Goal: Task Accomplishment & Management: Manage account settings

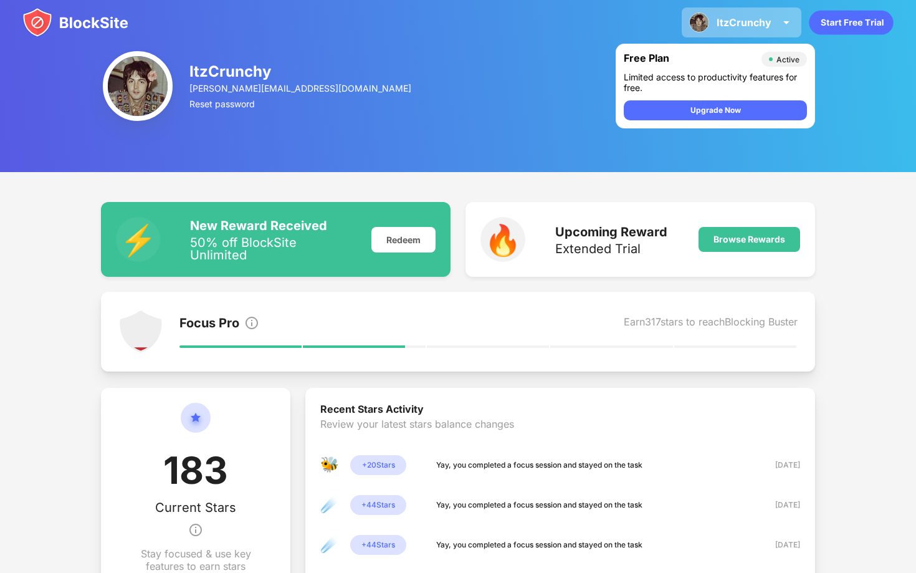
click at [725, 17] on div "ItzCrunchy" at bounding box center [744, 22] width 55 height 12
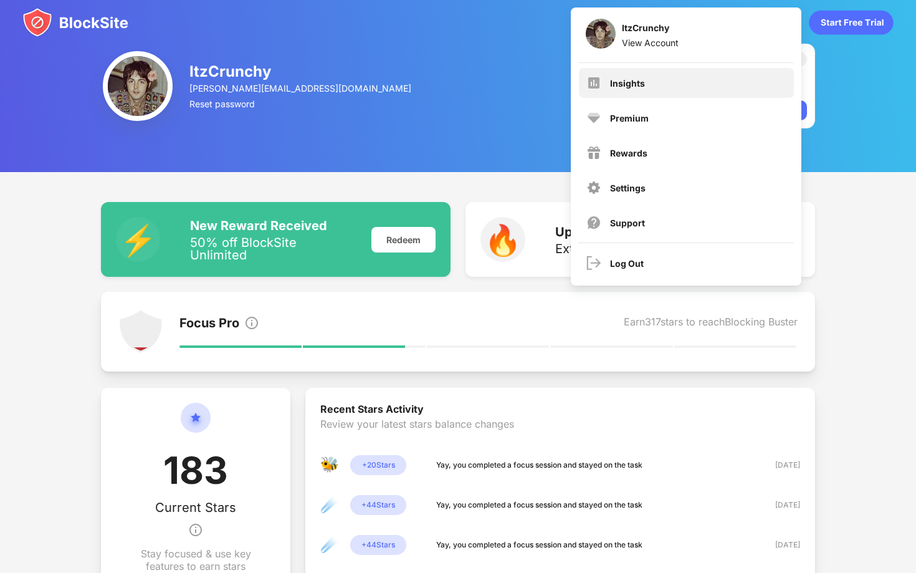
click at [680, 92] on div "Insights" at bounding box center [686, 83] width 215 height 30
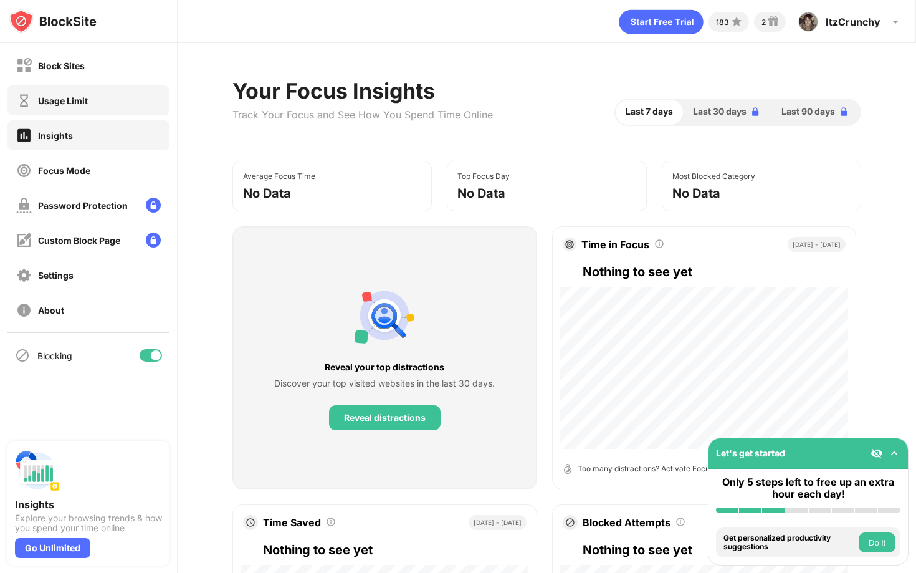
click at [62, 80] on div "Block Sites" at bounding box center [88, 65] width 162 height 30
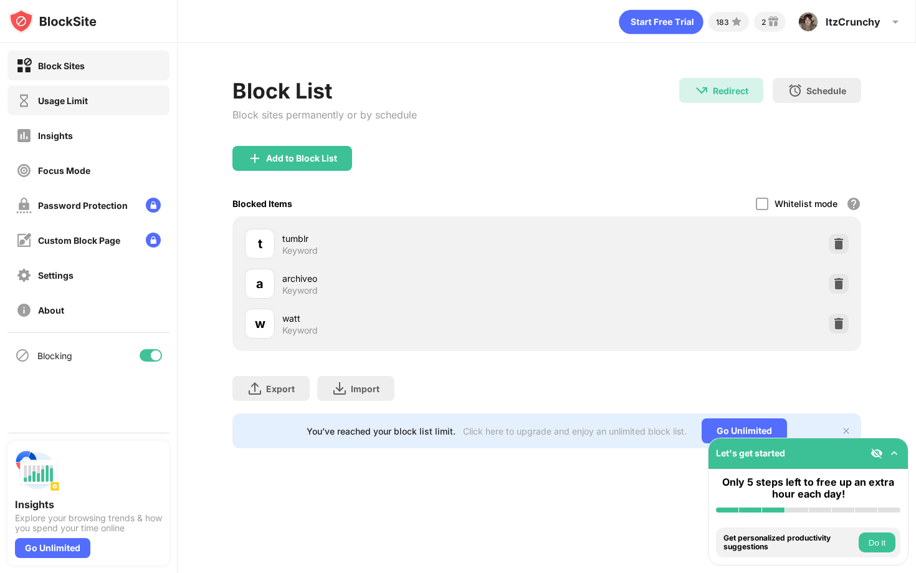
click at [79, 99] on div "Usage Limit" at bounding box center [63, 100] width 50 height 11
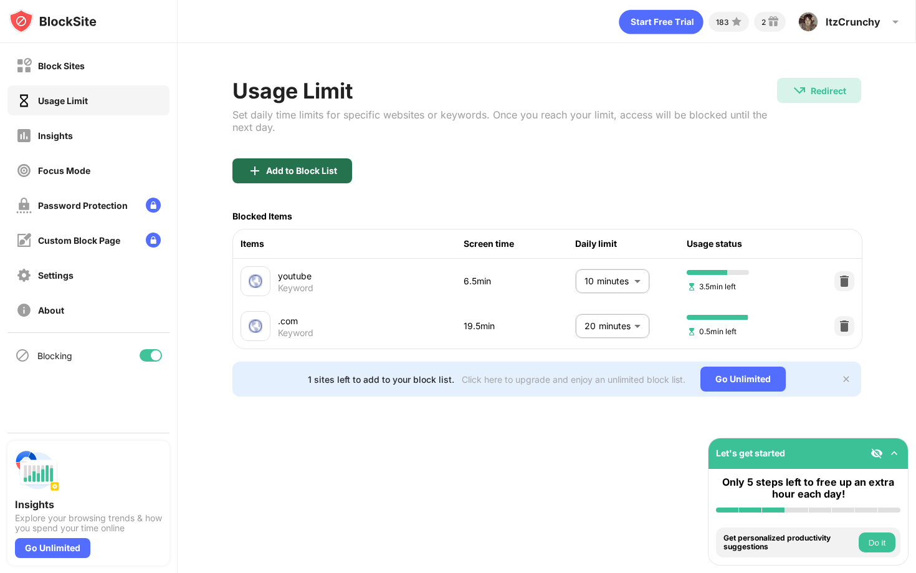
click at [275, 174] on div "Add to Block List" at bounding box center [301, 171] width 71 height 10
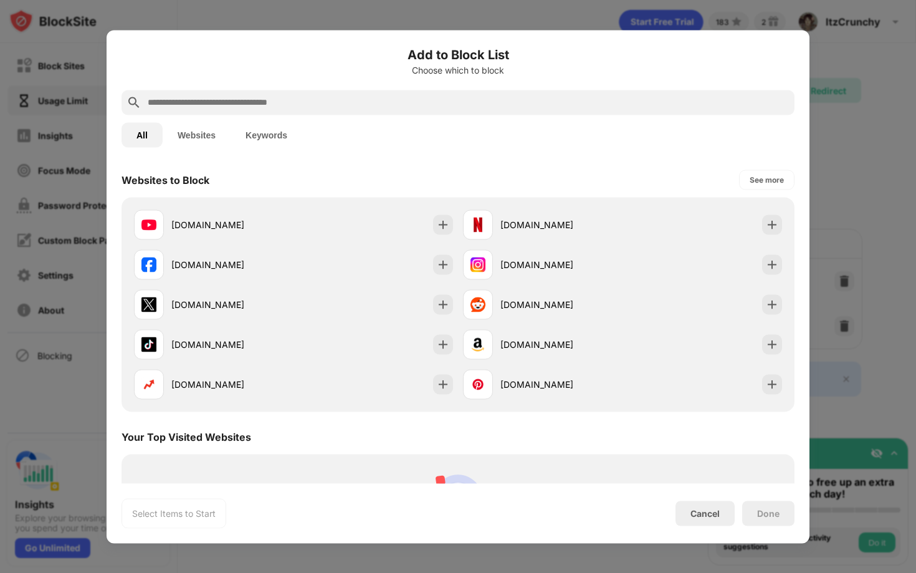
click at [250, 104] on input "text" at bounding box center [467, 102] width 643 height 15
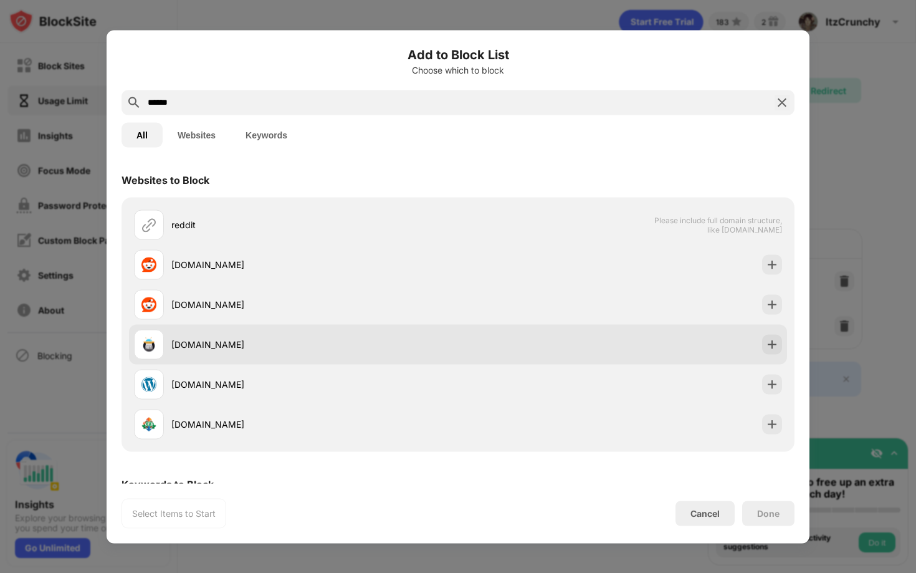
scroll to position [73, 0]
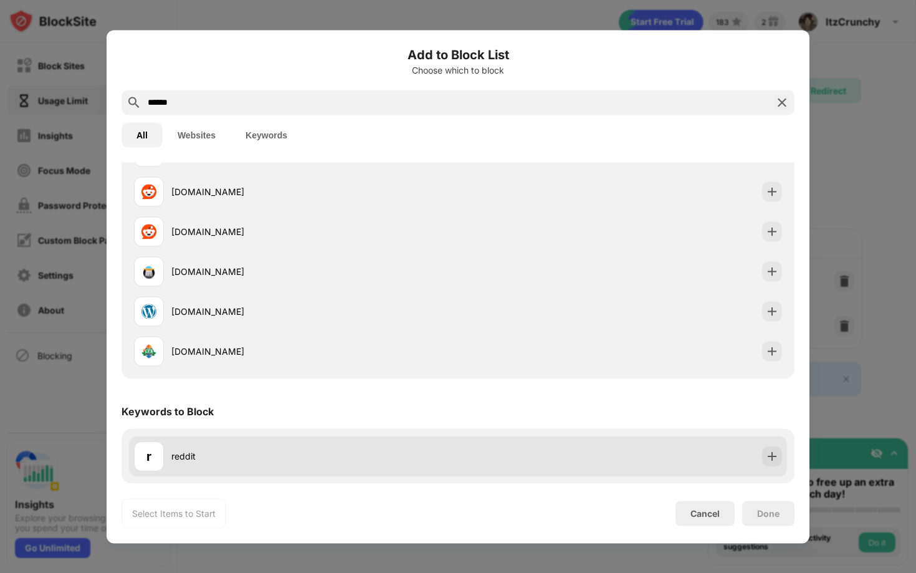
type input "******"
click at [775, 460] on img at bounding box center [772, 455] width 12 height 12
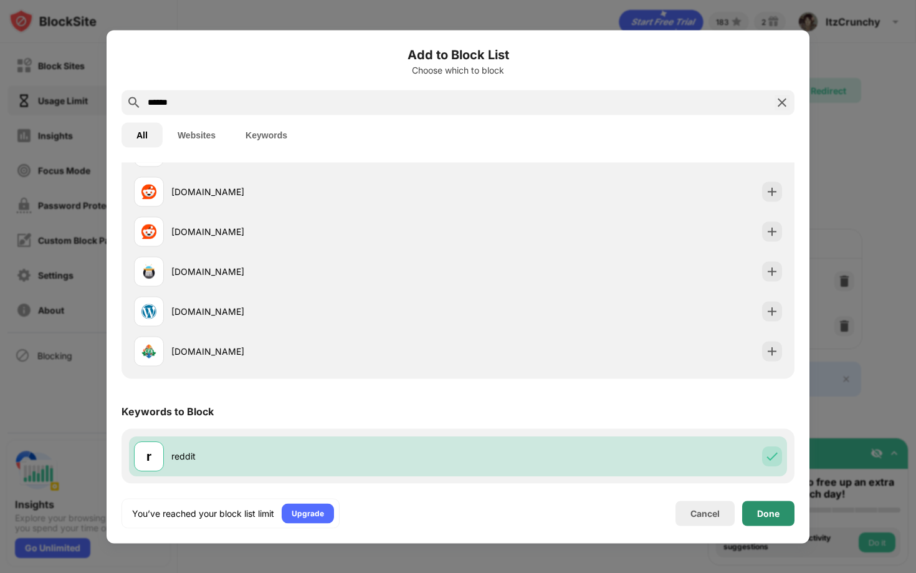
click at [763, 513] on div "Done" at bounding box center [768, 513] width 22 height 10
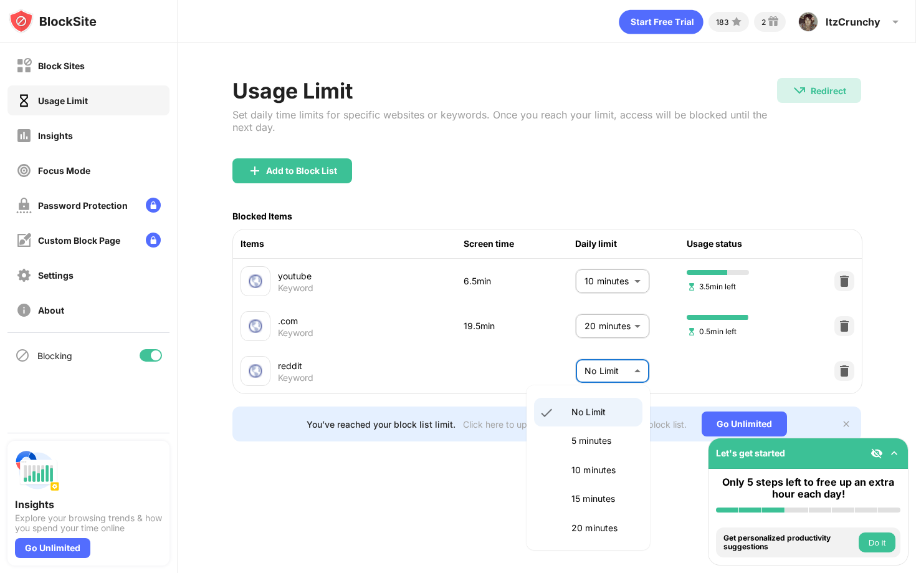
click at [611, 366] on body "Block Sites Usage Limit Insights Focus Mode Password Protection Custom Block Pa…" at bounding box center [458, 286] width 916 height 573
click at [579, 439] on p "5 minutes" at bounding box center [603, 441] width 64 height 14
type input "*"
click at [117, 69] on div "Block Sites" at bounding box center [88, 65] width 162 height 30
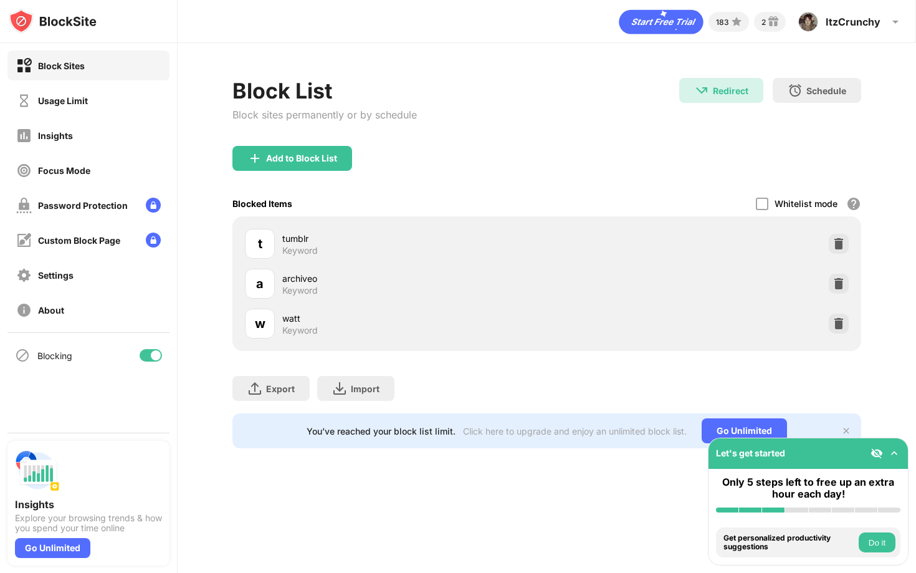
click at [844, 282] on div at bounding box center [839, 284] width 20 height 20
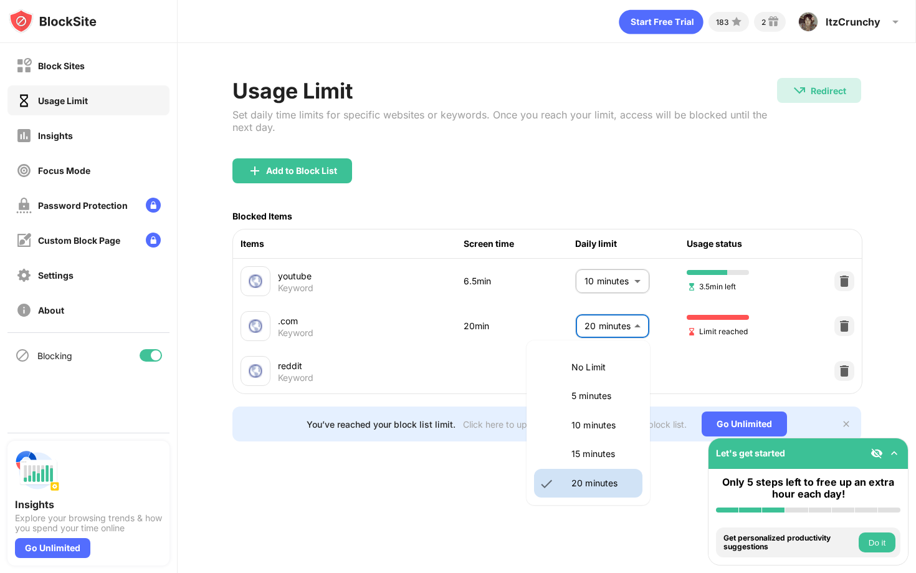
click at [611, 326] on body "Block Sites Usage Limit Insights Focus Mode Password Protection Custom Block Pa…" at bounding box center [458, 286] width 916 height 573
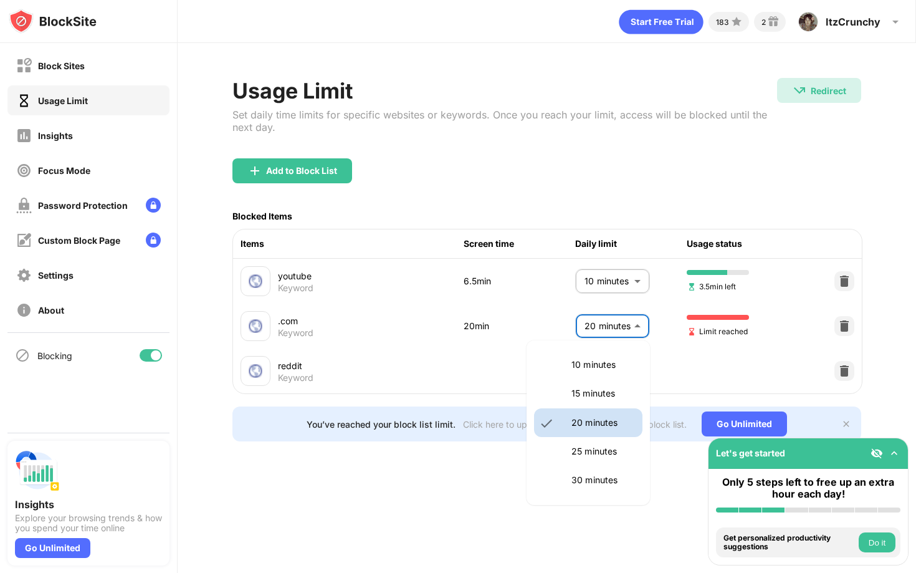
scroll to position [64, 0]
click at [583, 456] on li "25 minutes" at bounding box center [588, 448] width 108 height 29
type input "**"
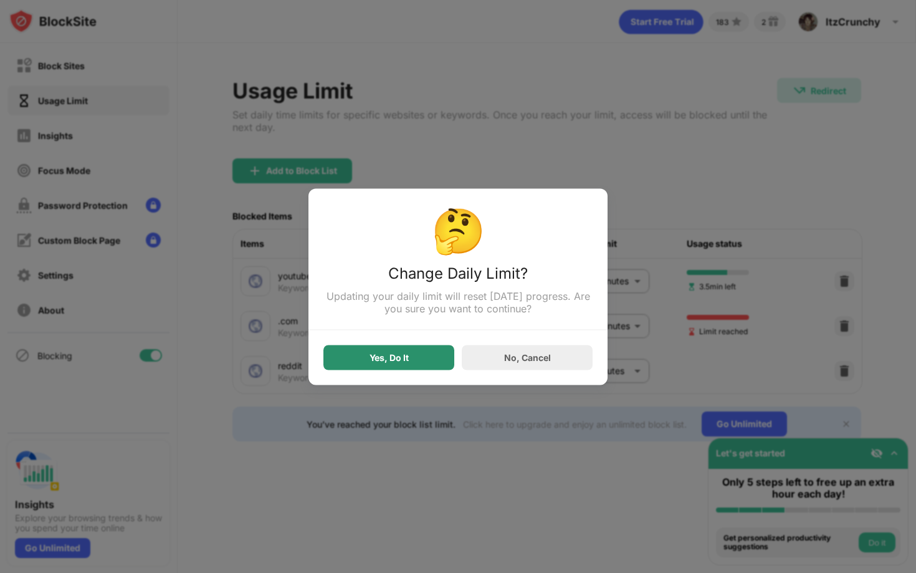
click at [399, 356] on div "Yes, Do It" at bounding box center [388, 357] width 39 height 10
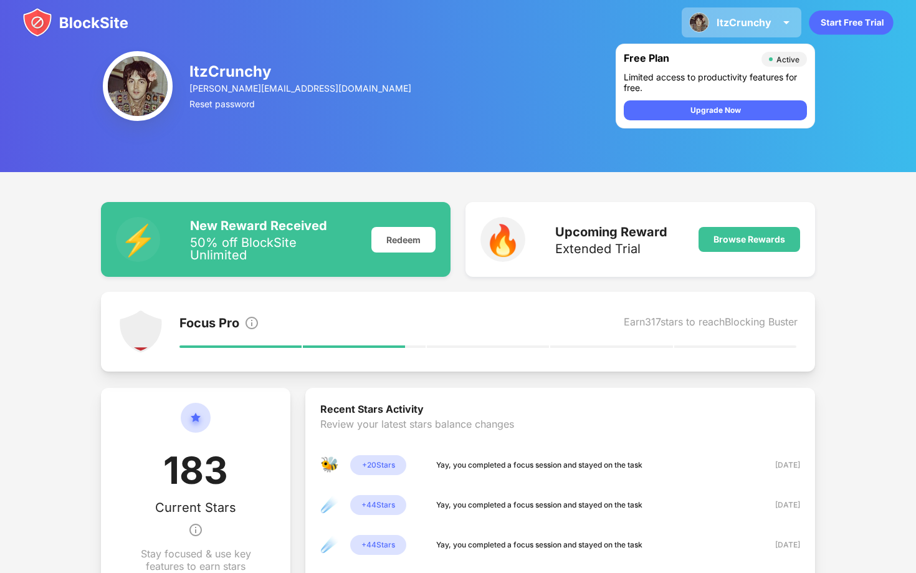
click at [722, 22] on div "ItzCrunchy" at bounding box center [744, 22] width 55 height 12
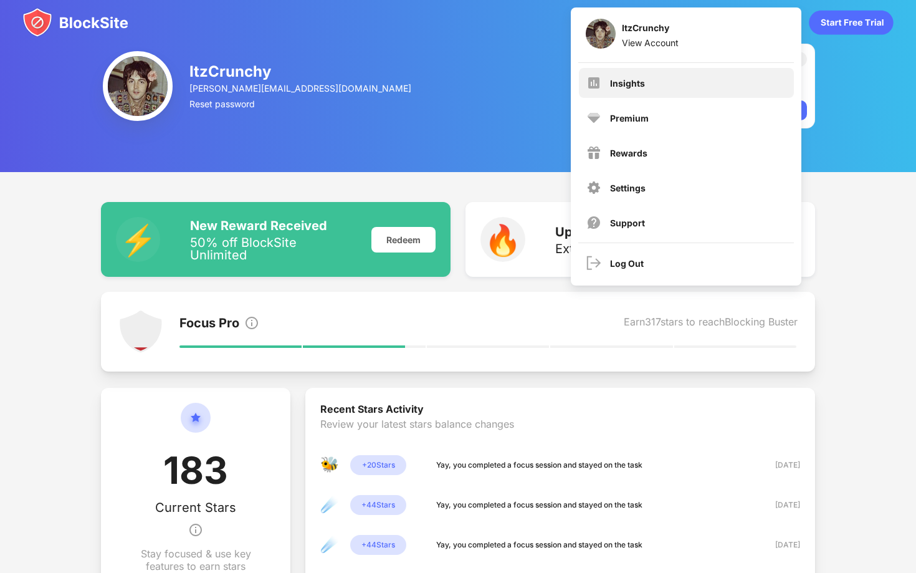
click at [655, 71] on div "Insights" at bounding box center [686, 83] width 215 height 30
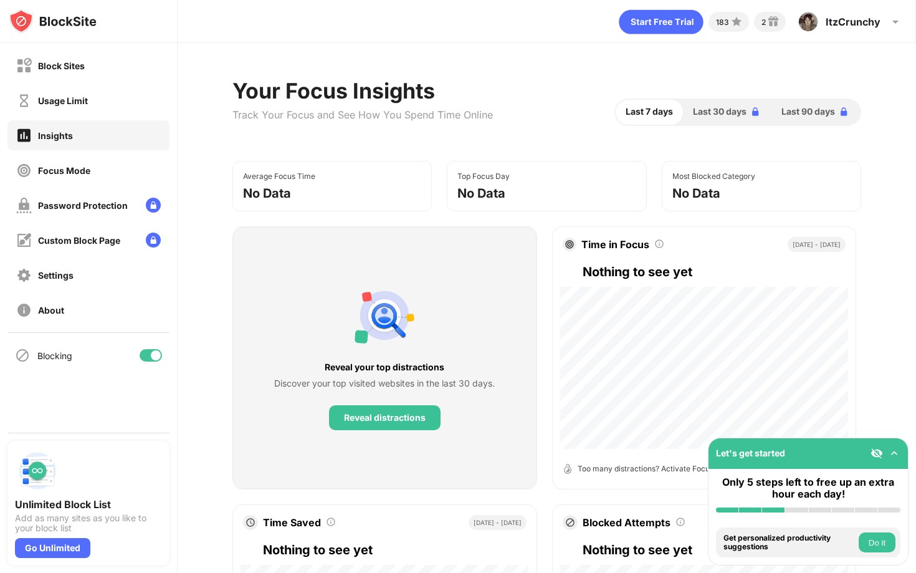
click at [82, 85] on div "Block Sites Usage Limit Insights Focus Mode Password Protection Custom Block Pa…" at bounding box center [88, 187] width 177 height 289
click at [80, 95] on div "Usage Limit" at bounding box center [63, 100] width 50 height 11
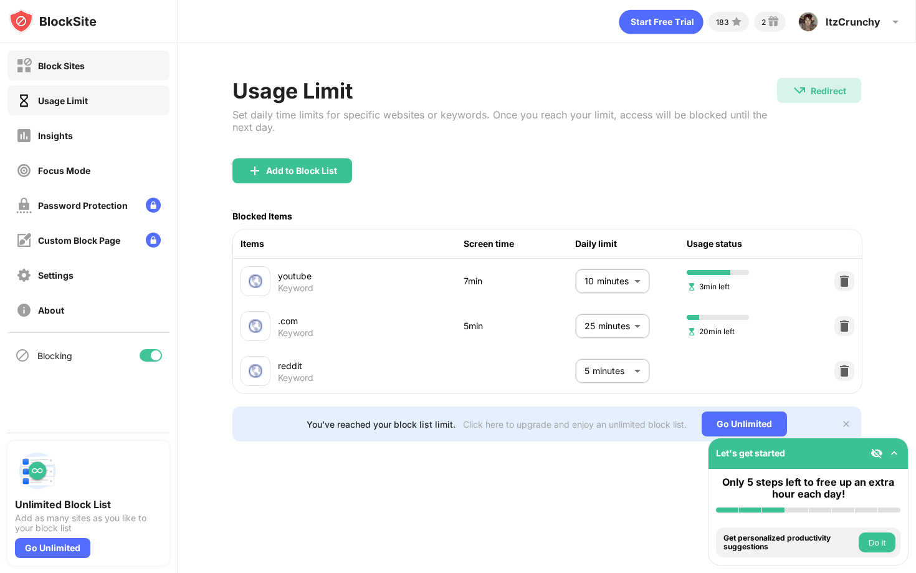
click at [80, 68] on div "Block Sites" at bounding box center [61, 65] width 47 height 11
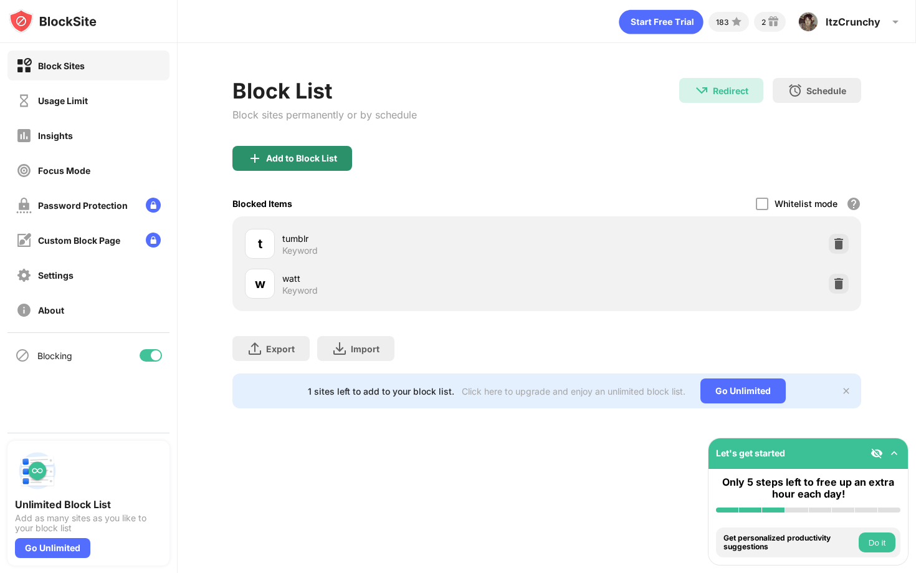
click at [320, 160] on div "Add to Block List" at bounding box center [301, 158] width 71 height 10
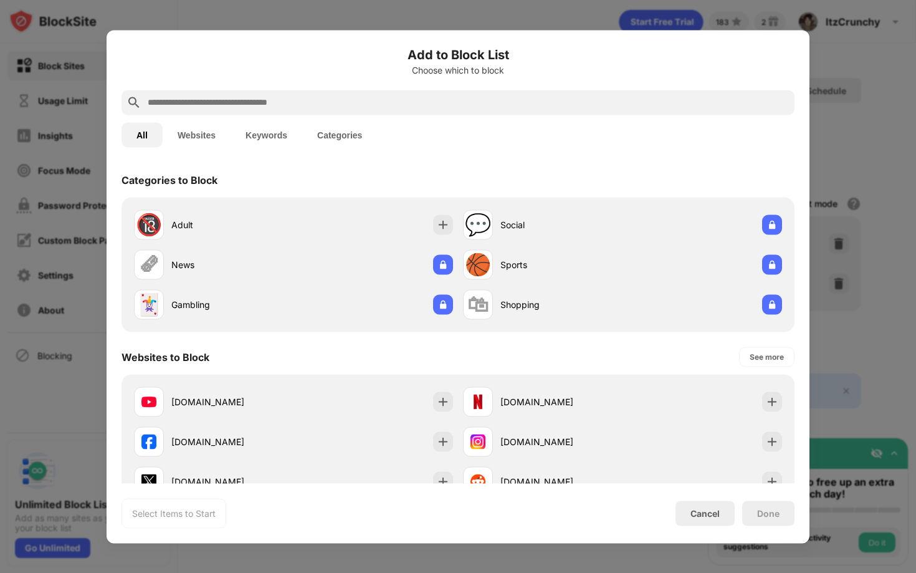
click at [203, 103] on input "text" at bounding box center [467, 102] width 643 height 15
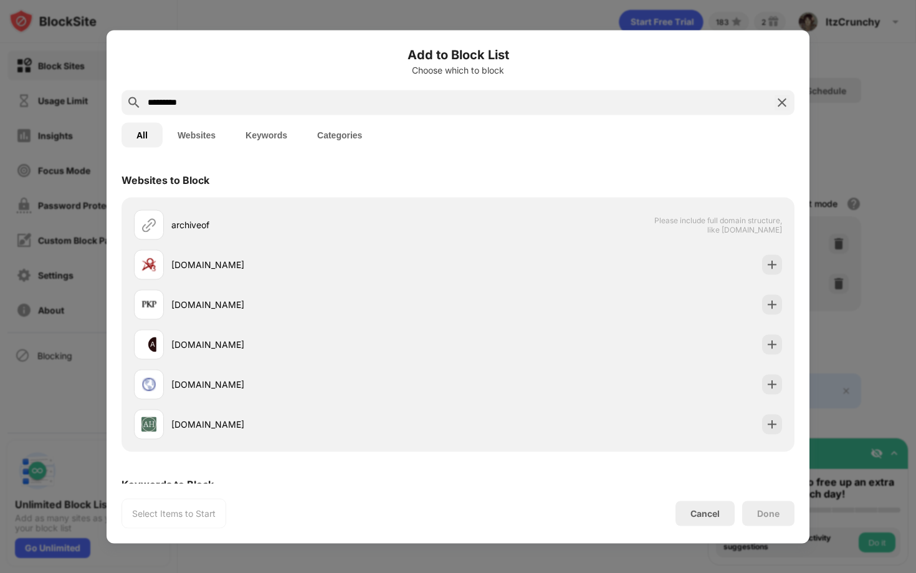
scroll to position [73, 0]
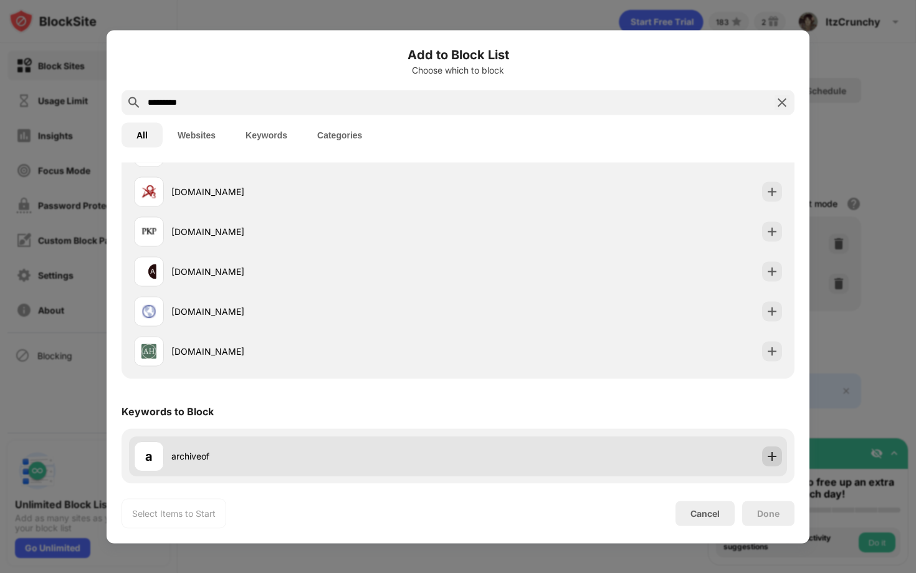
type input "*********"
click at [772, 449] on div at bounding box center [772, 456] width 20 height 20
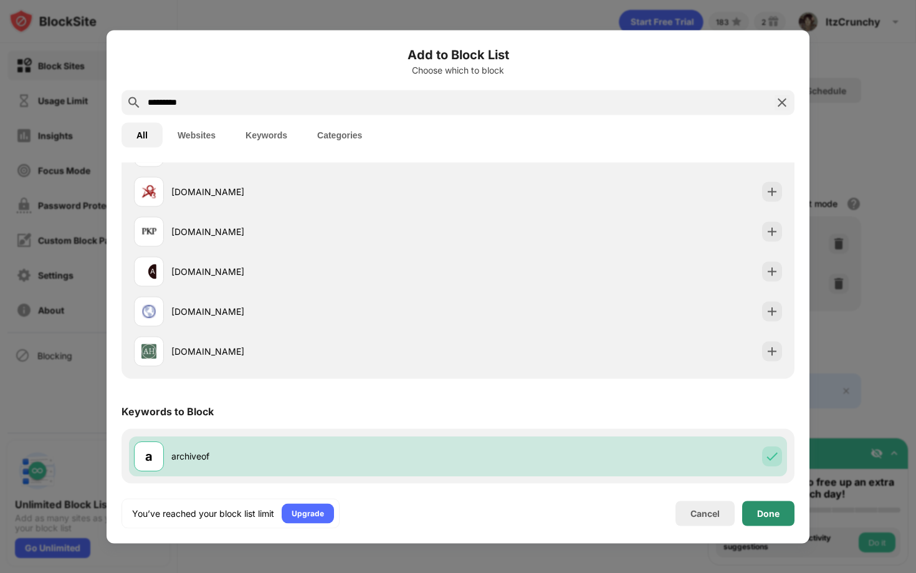
click at [756, 511] on div "Done" at bounding box center [768, 512] width 52 height 25
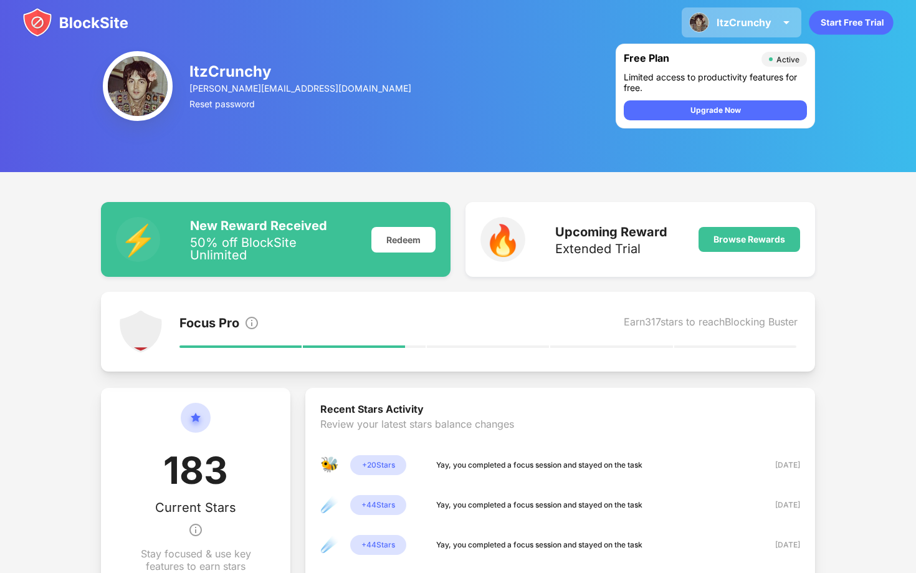
click at [692, 19] on img at bounding box center [699, 22] width 20 height 20
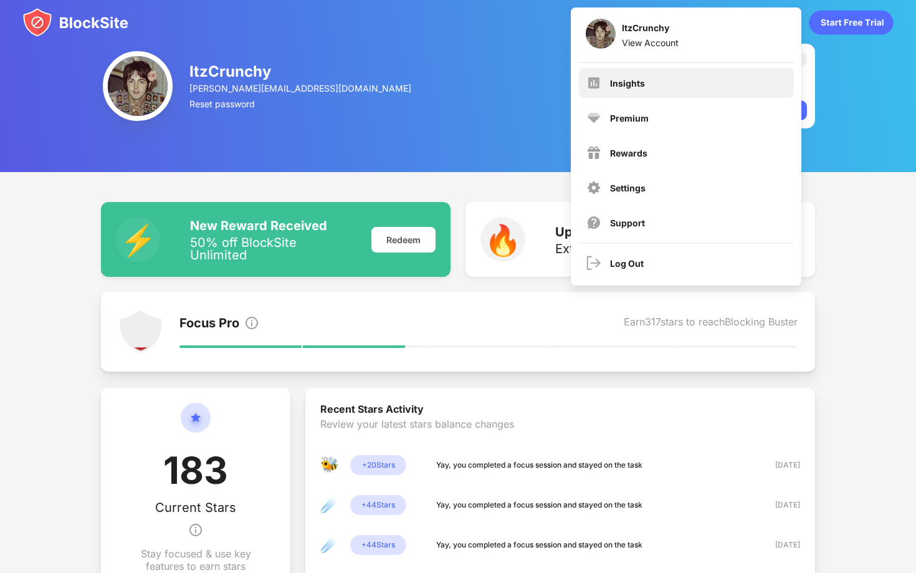
click at [603, 89] on div "Insights" at bounding box center [686, 83] width 215 height 30
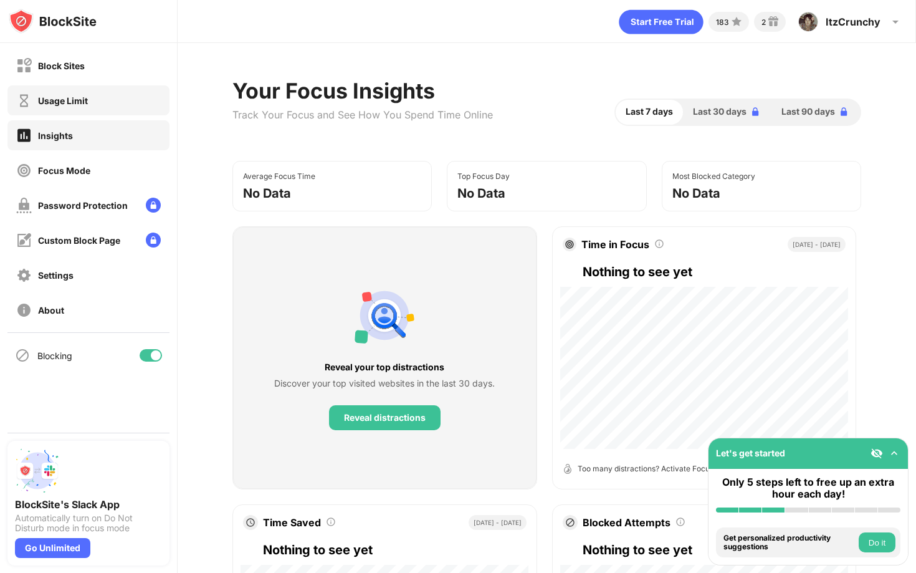
click at [115, 114] on div "Usage Limit" at bounding box center [88, 100] width 162 height 30
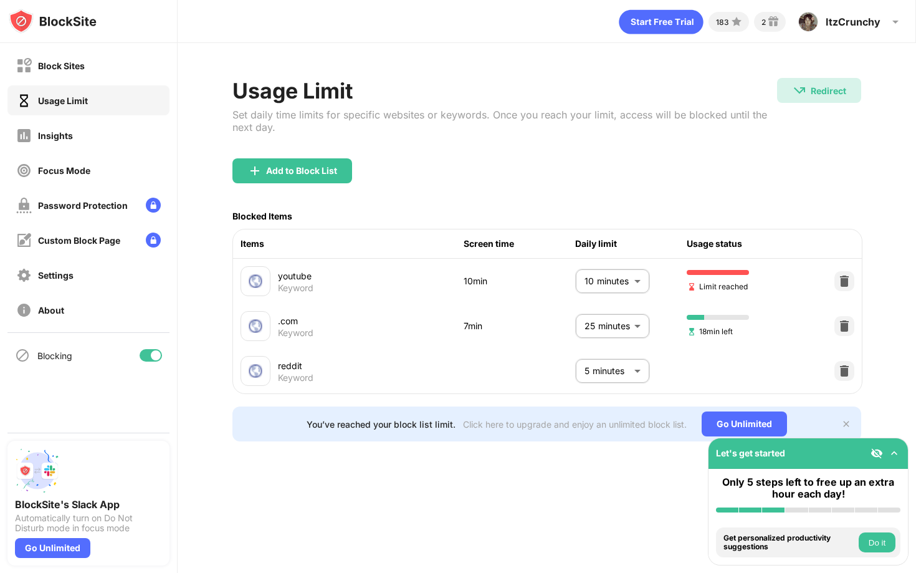
click at [115, 105] on div "Usage Limit" at bounding box center [88, 100] width 162 height 30
click at [624, 274] on body "Block Sites Usage Limit Insights Focus Mode Password Protection Custom Block Pa…" at bounding box center [458, 286] width 916 height 573
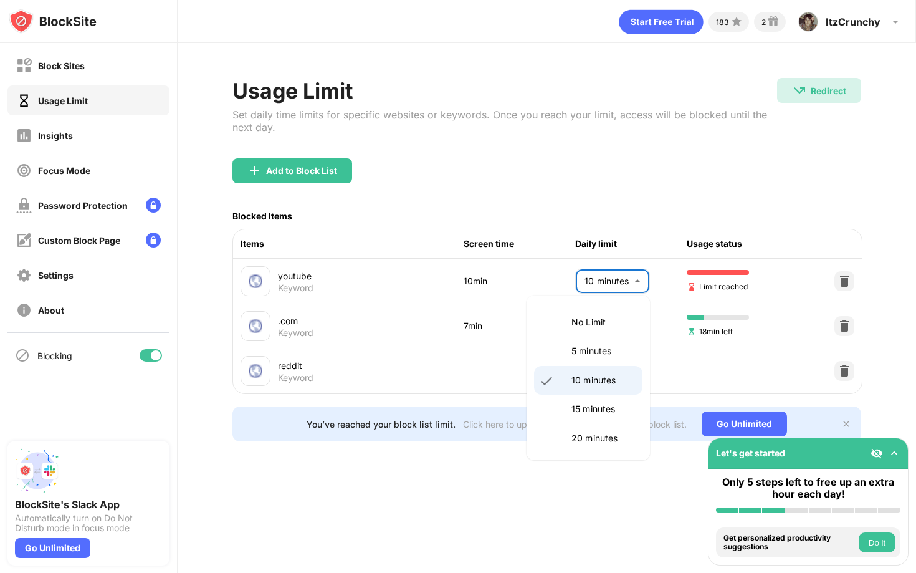
click at [577, 393] on li "10 minutes" at bounding box center [588, 380] width 108 height 29
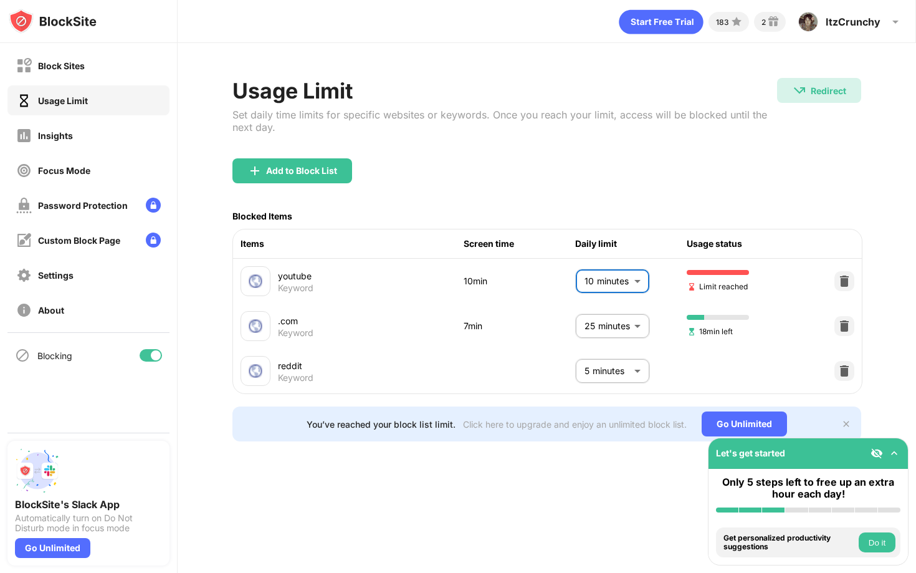
click at [608, 289] on body "Block Sites Usage Limit Insights Focus Mode Password Protection Custom Block Pa…" at bounding box center [458, 286] width 916 height 573
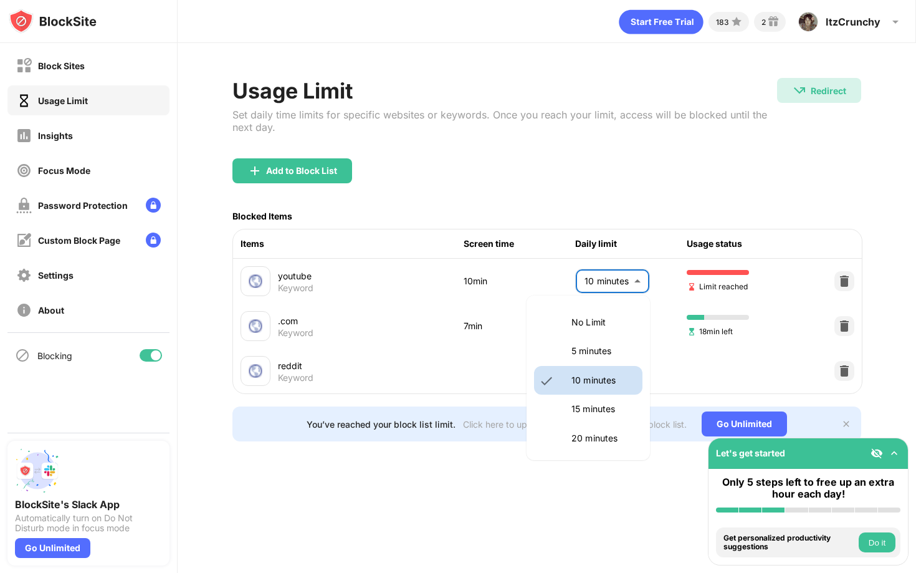
click at [595, 419] on li "15 minutes" at bounding box center [588, 408] width 108 height 29
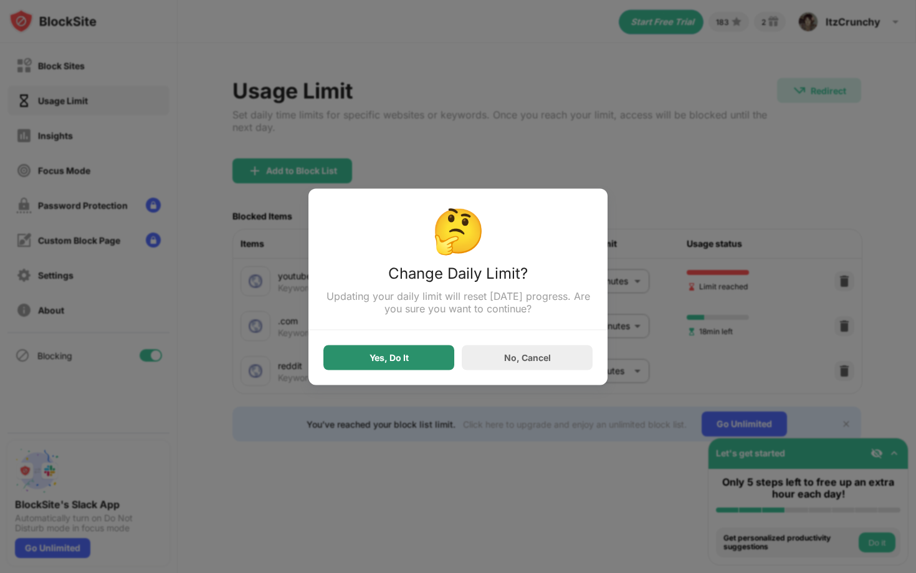
click at [338, 360] on div "Yes, Do It" at bounding box center [388, 357] width 131 height 25
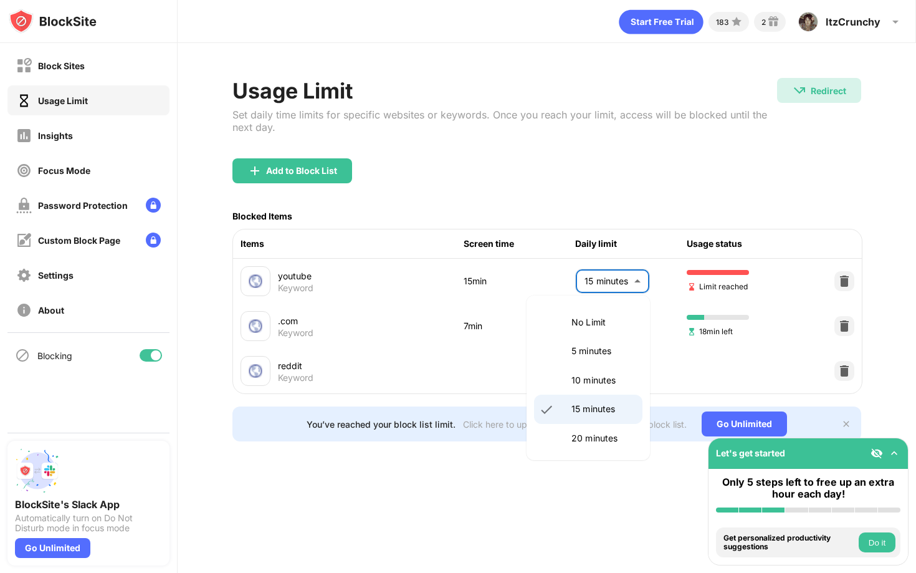
click at [608, 293] on body "Block Sites Usage Limit Insights Focus Mode Password Protection Custom Block Pa…" at bounding box center [458, 286] width 916 height 573
click at [581, 437] on p "20 minutes" at bounding box center [603, 438] width 64 height 14
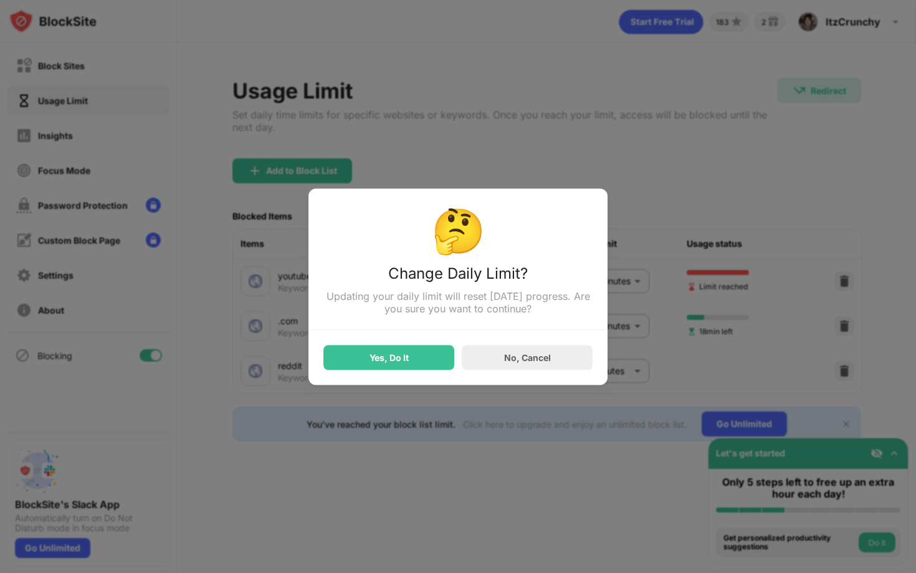
click at [393, 361] on div "Yes, Do It" at bounding box center [388, 357] width 39 height 10
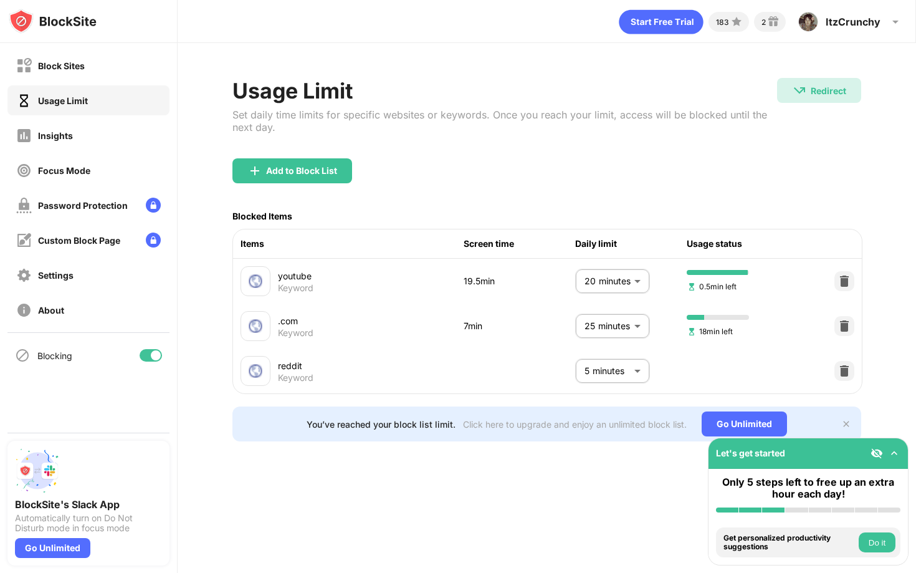
click at [597, 277] on body "Block Sites Usage Limit Insights Focus Mode Password Protection Custom Block Pa…" at bounding box center [458, 286] width 916 height 573
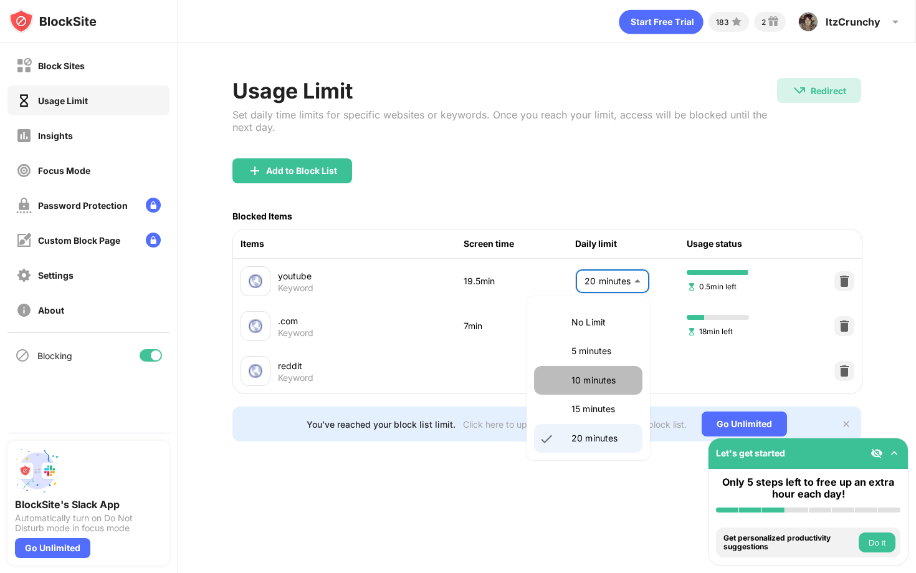
click at [595, 383] on p "10 minutes" at bounding box center [603, 380] width 64 height 14
type input "**"
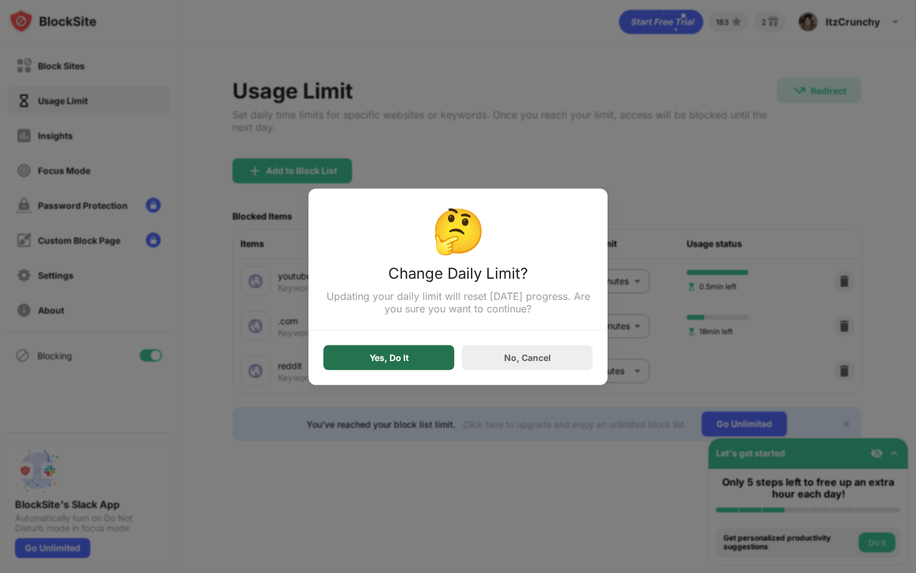
click at [440, 360] on div "Yes, Do It" at bounding box center [388, 357] width 131 height 25
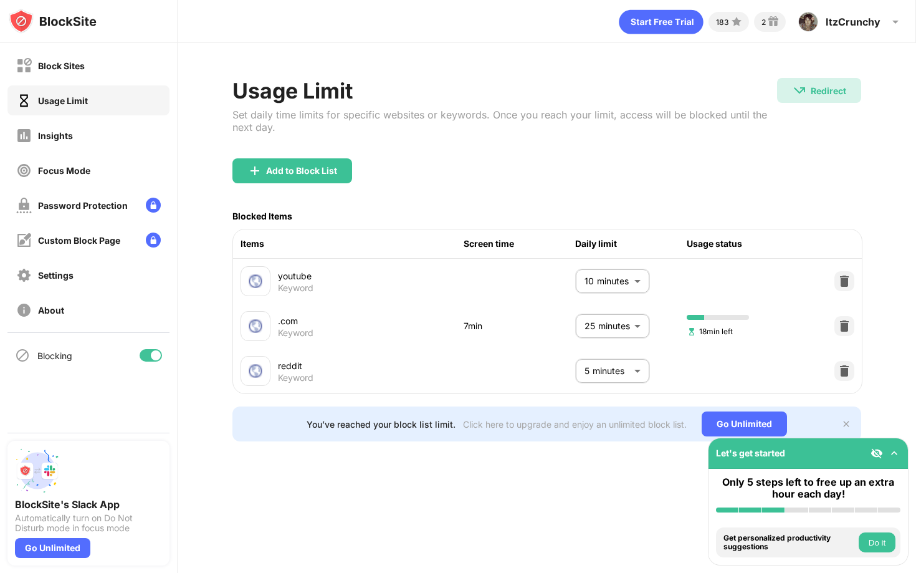
click at [618, 323] on body "Block Sites Usage Limit Insights Focus Mode Password Protection Custom Block Pa…" at bounding box center [458, 286] width 916 height 573
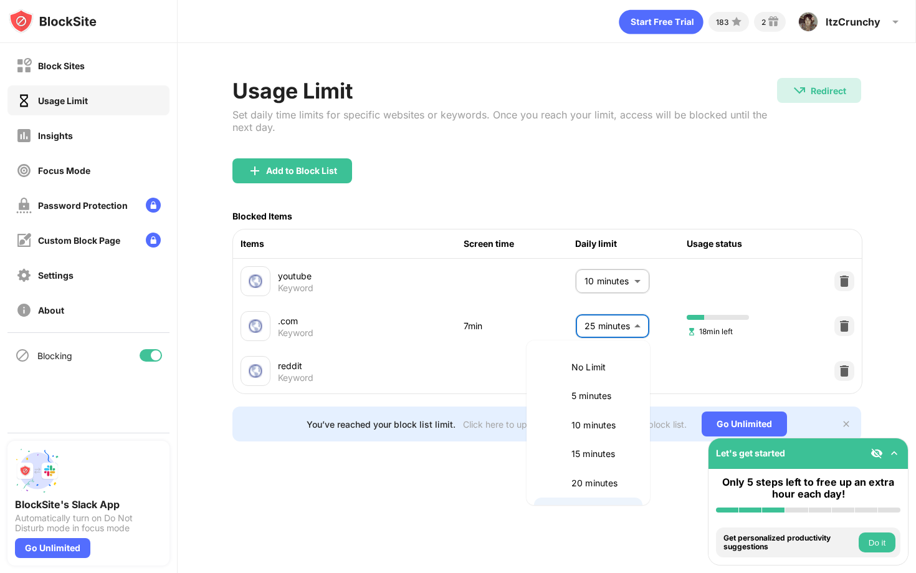
scroll to position [21, 0]
click at [583, 432] on p "15 minutes" at bounding box center [603, 433] width 64 height 14
type input "**"
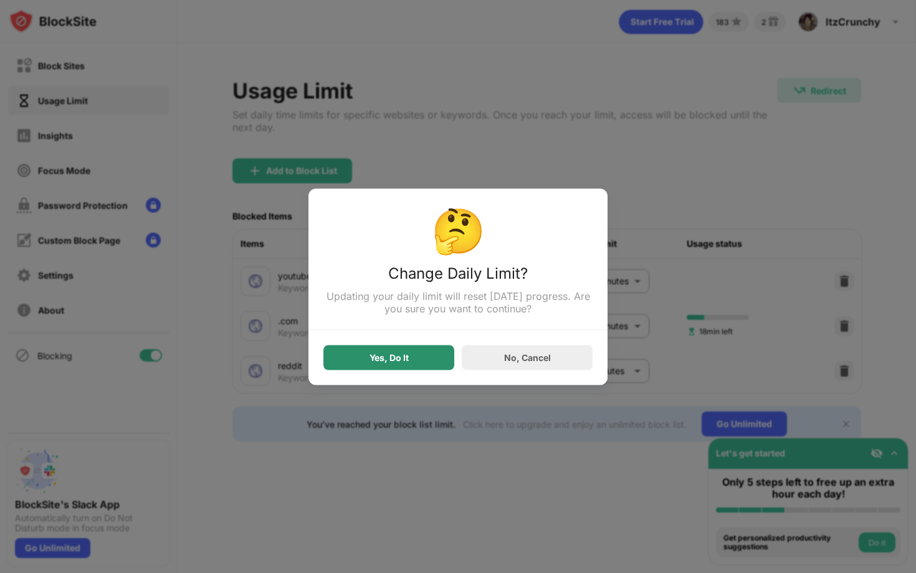
click at [390, 355] on div "Yes, Do It" at bounding box center [388, 357] width 39 height 10
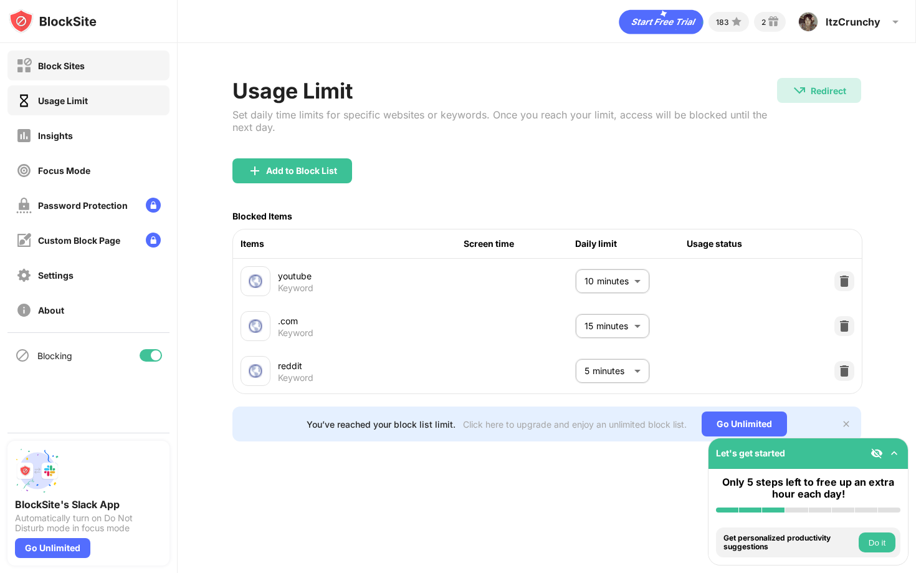
click at [67, 59] on div "Block Sites" at bounding box center [50, 66] width 69 height 16
